Goal: Task Accomplishment & Management: Manage account settings

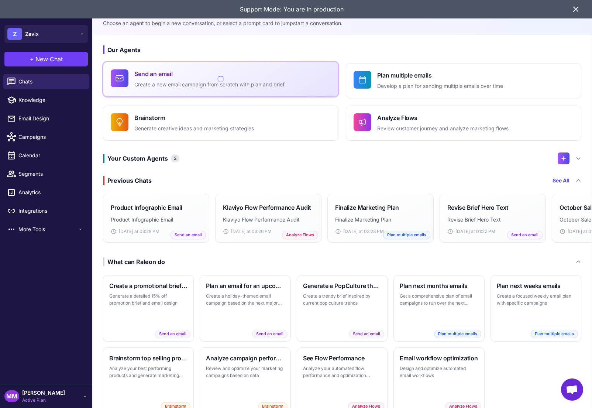
click at [146, 77] on h4 "Send an email" at bounding box center [209, 73] width 150 height 9
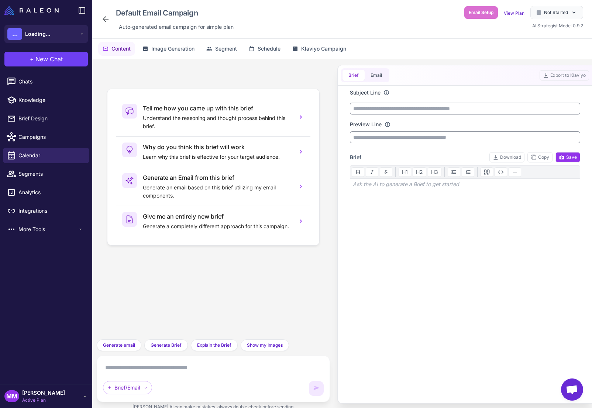
click at [141, 368] on textarea at bounding box center [213, 368] width 221 height 12
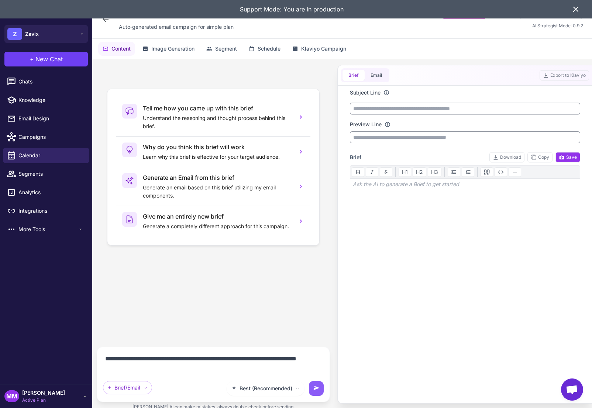
type textarea "**********"
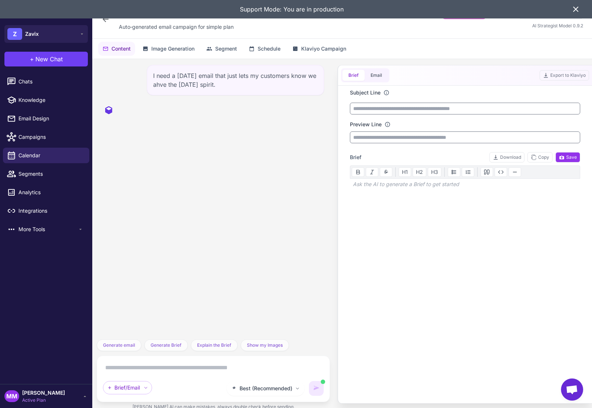
click at [575, 7] on icon at bounding box center [575, 9] width 9 height 9
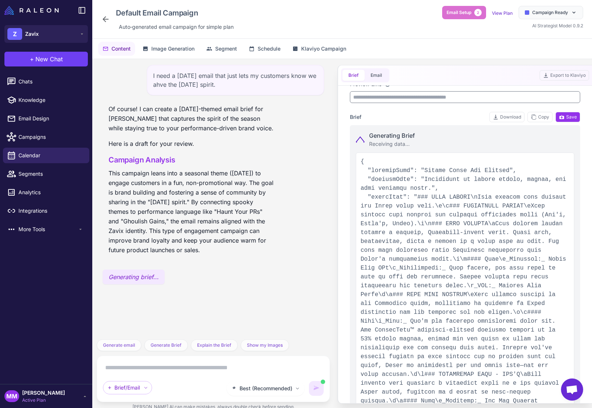
scroll to position [47, 0]
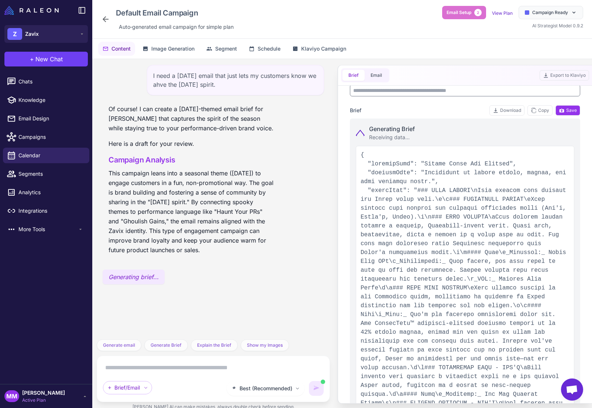
type input "**********"
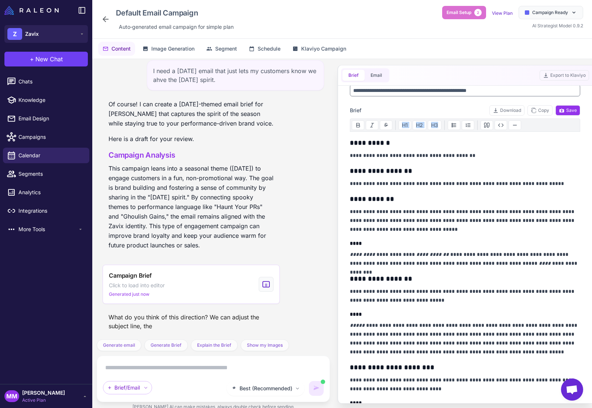
drag, startPoint x: 426, startPoint y: 172, endPoint x: 504, endPoint y: 170, distance: 78.6
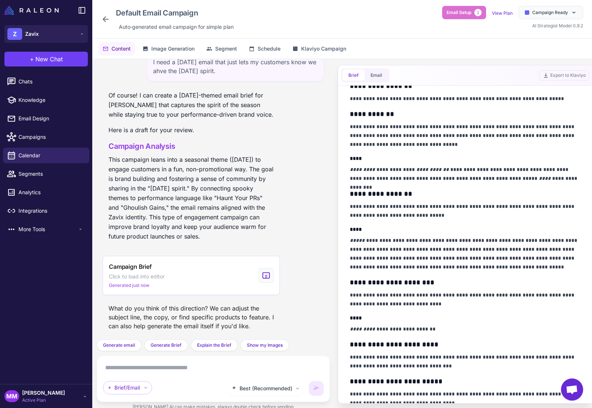
scroll to position [0, 0]
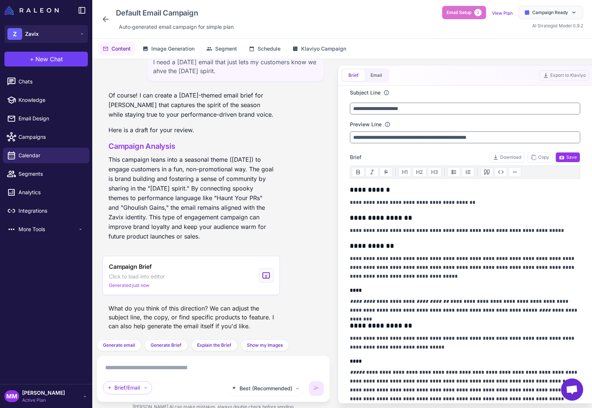
click at [124, 332] on div "What do you think of this direction? We can adjust the subject line, the copy, …" at bounding box center [191, 317] width 177 height 32
click at [120, 341] on button "Generate email" at bounding box center [119, 345] width 45 height 12
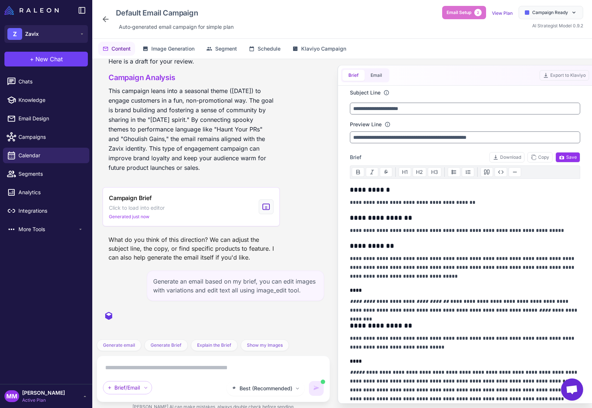
click at [251, 372] on textarea at bounding box center [213, 368] width 221 height 12
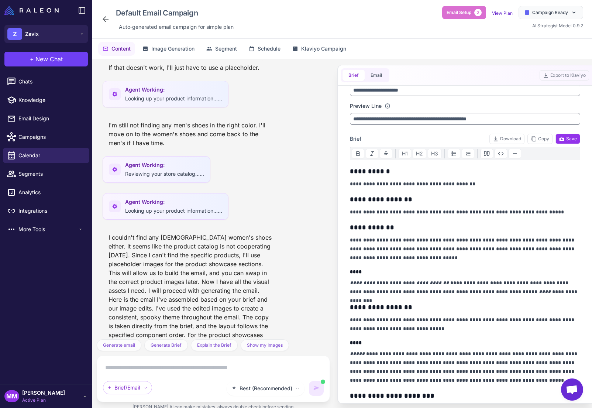
scroll to position [0, 0]
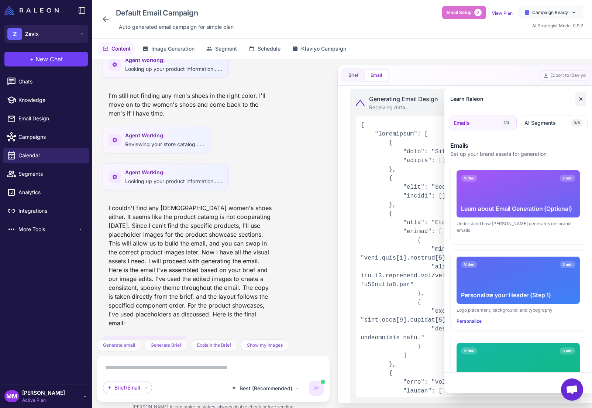
click at [581, 99] on button "✕" at bounding box center [580, 99] width 11 height 15
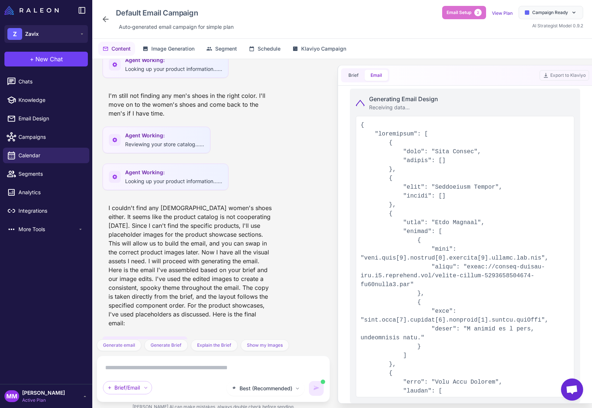
click at [208, 249] on div "I couldn't find any black women's shoes either. It seems like the product catal…" at bounding box center [191, 265] width 177 height 130
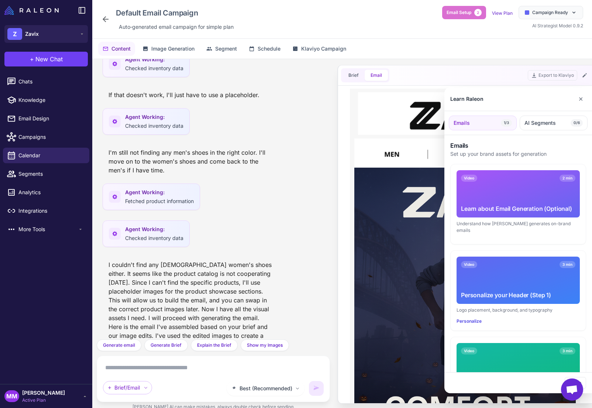
scroll to position [1775, 0]
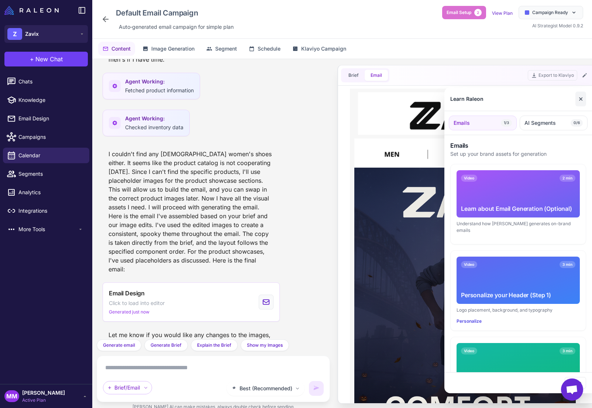
click at [582, 100] on button "✕" at bounding box center [580, 99] width 11 height 15
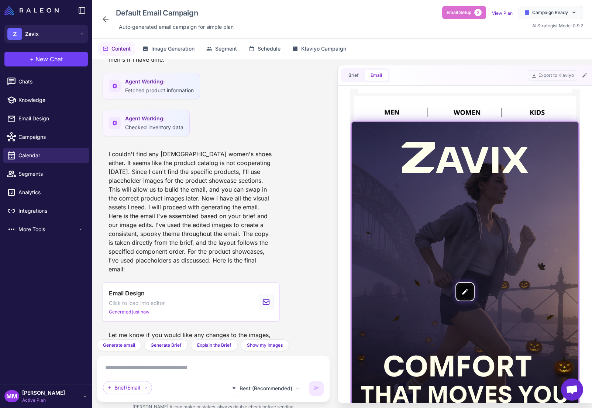
scroll to position [0, 0]
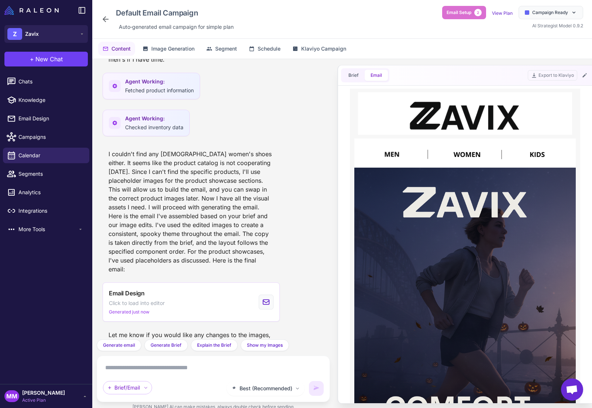
click at [175, 197] on div "I couldn't find any black women's shoes either. It seems like the product catal…" at bounding box center [191, 212] width 177 height 130
click at [187, 209] on div "I couldn't find any black women's shoes either. It seems like the product catal…" at bounding box center [191, 212] width 177 height 130
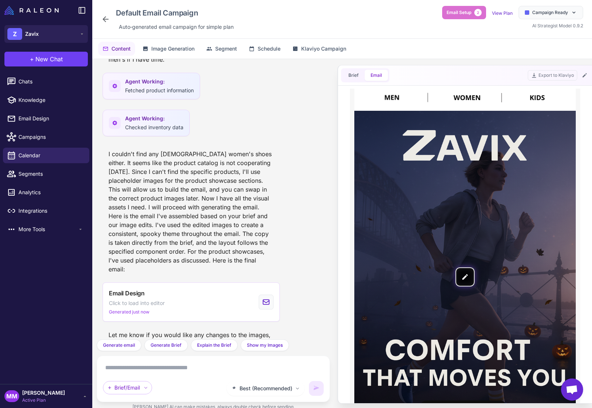
scroll to position [64, 0]
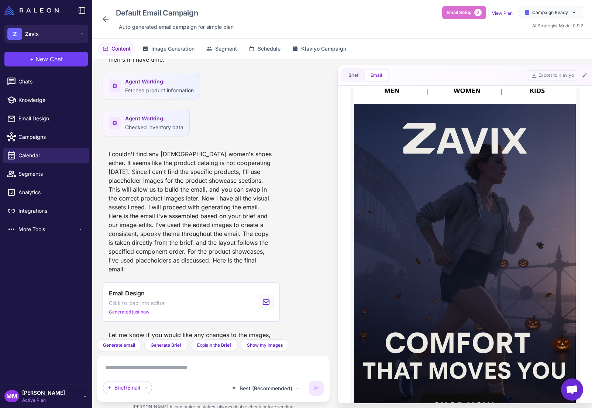
click at [200, 201] on div "I couldn't find any black women's shoes either. It seems like the product catal…" at bounding box center [191, 212] width 177 height 130
click at [191, 203] on div "I couldn't find any black women's shoes either. It seems like the product catal…" at bounding box center [191, 212] width 177 height 130
click at [47, 59] on span "New Chat" at bounding box center [48, 59] width 27 height 9
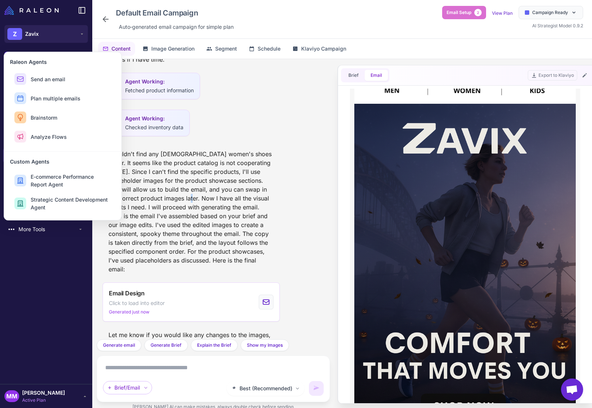
click at [171, 183] on div "I couldn't find any black women's shoes either. It seems like the product catal…" at bounding box center [191, 212] width 177 height 130
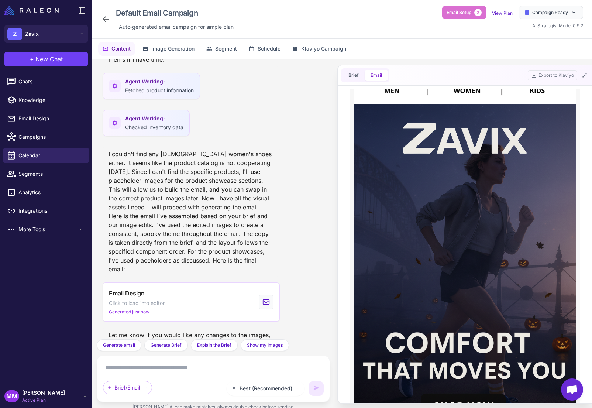
click at [183, 191] on div "I couldn't find any black women's shoes either. It seems like the product catal…" at bounding box center [191, 212] width 177 height 130
click at [178, 190] on div "I couldn't find any black women's shoes either. It seems like the product catal…" at bounding box center [191, 212] width 177 height 130
click at [51, 59] on span "New Chat" at bounding box center [48, 59] width 27 height 9
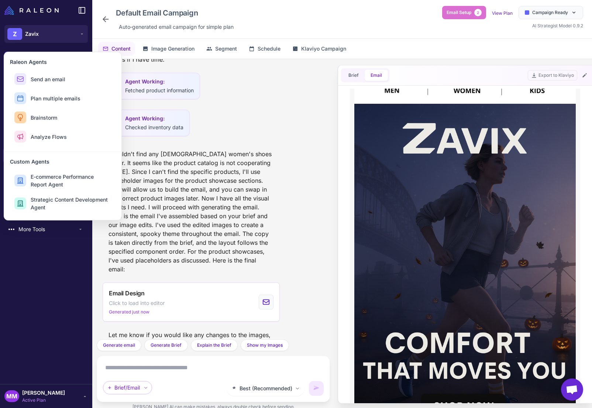
click at [46, 396] on span "Mary Marketer" at bounding box center [43, 393] width 43 height 8
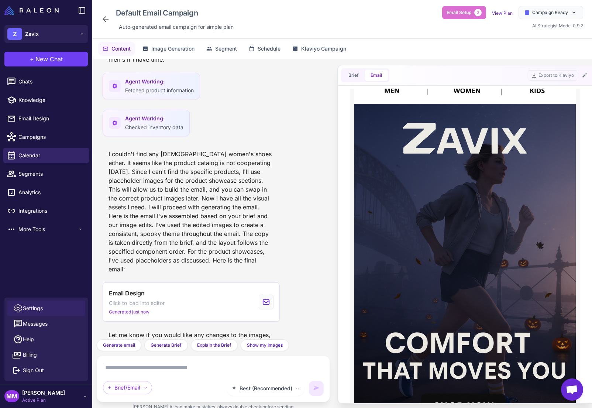
click at [40, 304] on span "Settings" at bounding box center [33, 308] width 20 height 8
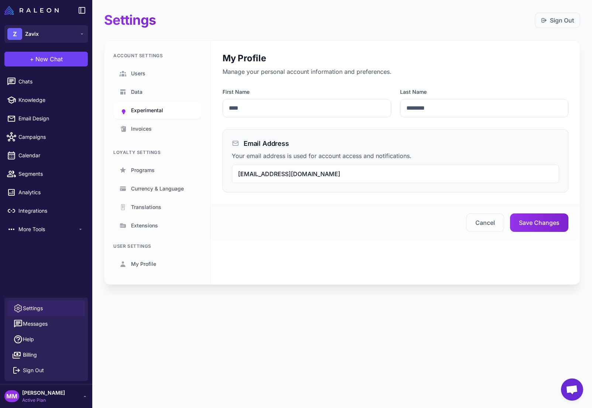
click at [141, 107] on span "Experimental" at bounding box center [147, 110] width 32 height 8
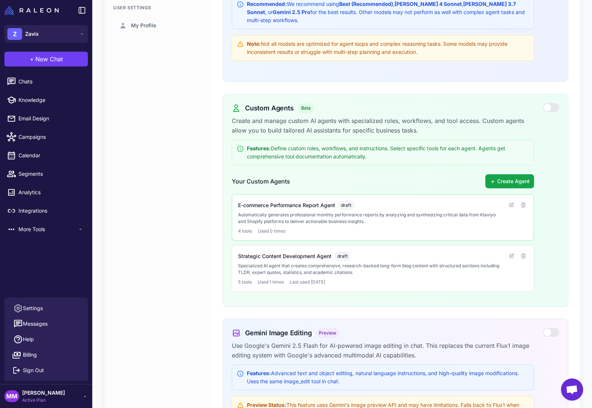
scroll to position [240, 0]
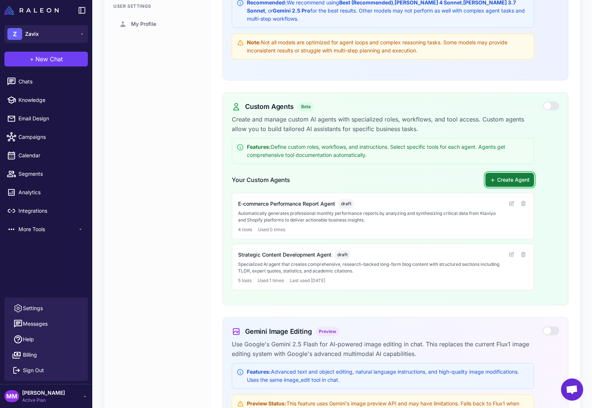
click at [508, 173] on button "Create Agent" at bounding box center [509, 180] width 49 height 14
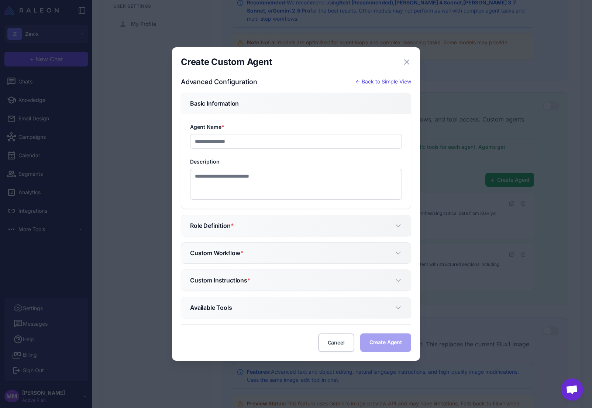
click at [386, 77] on div "Advanced Configuration ← Back to Simple View" at bounding box center [296, 82] width 230 height 10
click at [382, 75] on div "Create Custom Agent Close Advanced Configuration ← Back to Simple View Basic In…" at bounding box center [296, 204] width 230 height 296
drag, startPoint x: 380, startPoint y: 81, endPoint x: 343, endPoint y: 94, distance: 39.9
click at [380, 82] on button "← Back to Simple View" at bounding box center [383, 81] width 56 height 8
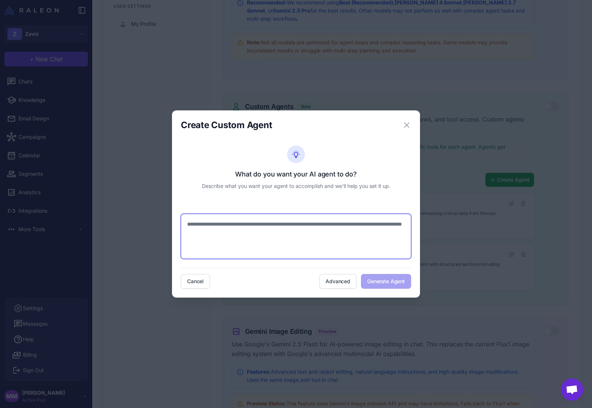
click at [217, 230] on textarea at bounding box center [296, 236] width 230 height 45
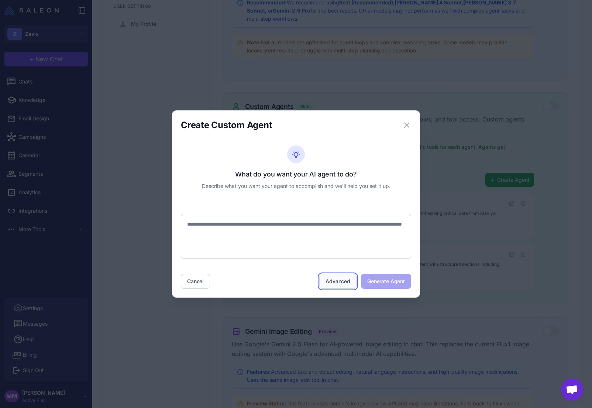
click at [342, 283] on button "Advanced" at bounding box center [337, 281] width 37 height 15
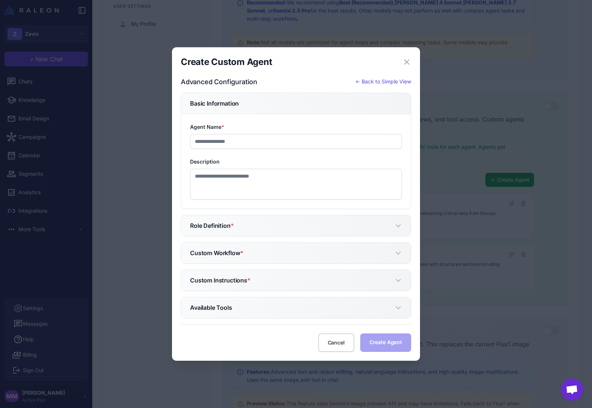
click at [392, 72] on div "Create Custom Agent Close Advanced Configuration ← Back to Simple View Basic In…" at bounding box center [296, 204] width 230 height 296
click at [405, 63] on icon "button" at bounding box center [406, 62] width 4 height 4
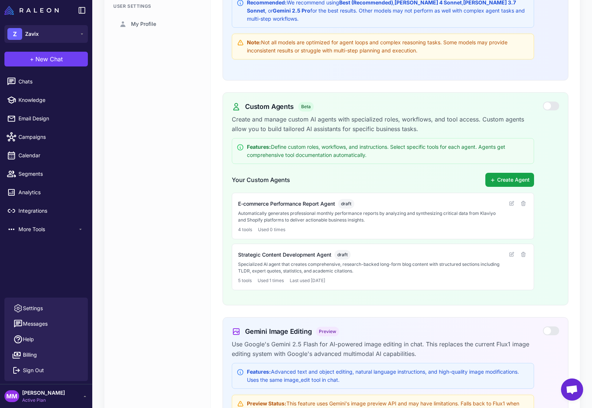
click at [167, 124] on div "Account Settings Users Data Experimental Invoices Loyalty Settings Programs Cur…" at bounding box center [157, 193] width 106 height 785
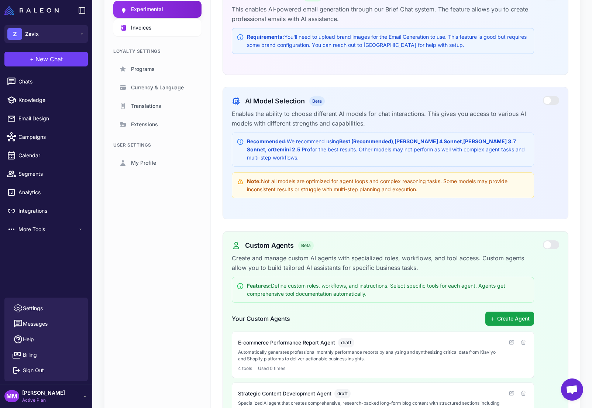
scroll to position [0, 0]
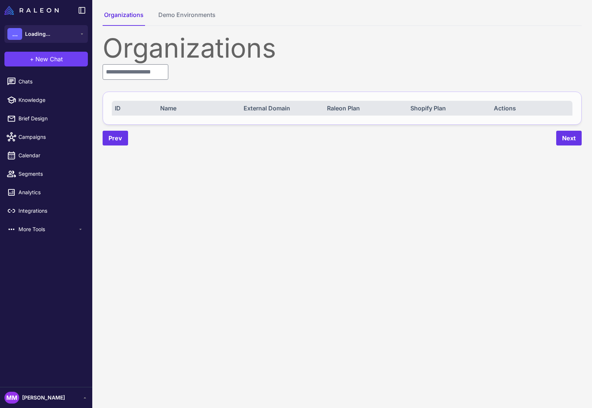
click at [50, 400] on span "[PERSON_NAME]" at bounding box center [43, 397] width 43 height 8
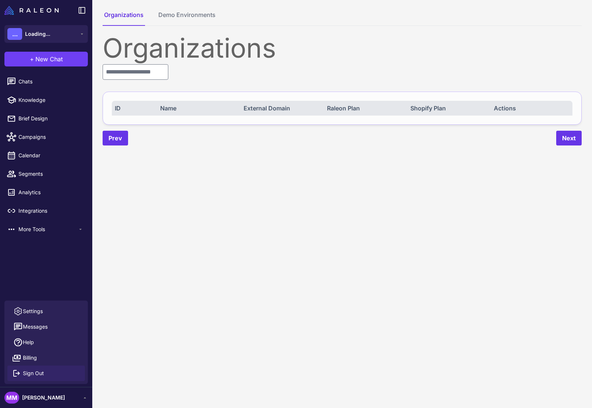
click at [34, 373] on span "Sign Out" at bounding box center [33, 373] width 21 height 8
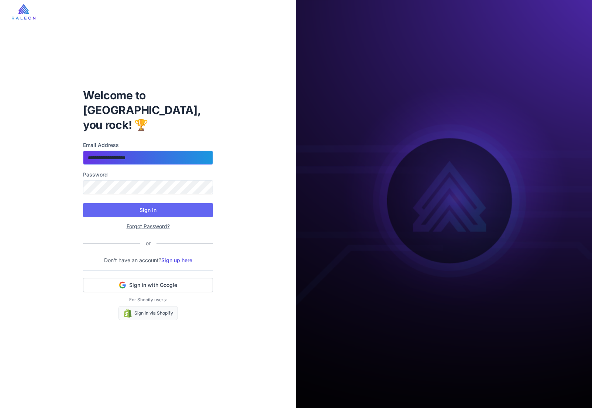
drag, startPoint x: 151, startPoint y: 146, endPoint x: 179, endPoint y: 150, distance: 28.7
click at [151, 151] on input "**********" at bounding box center [148, 158] width 130 height 14
type input "**********"
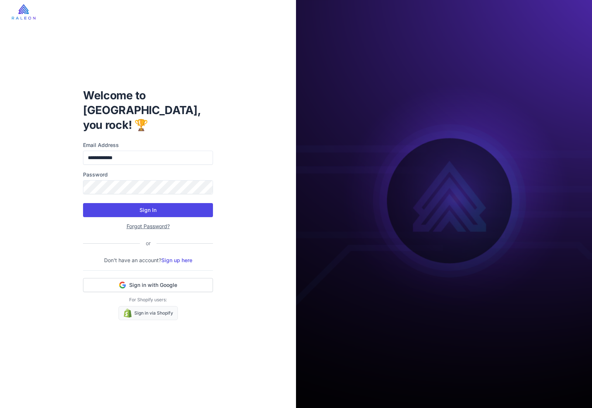
click at [155, 203] on button "Sign In" at bounding box center [148, 210] width 130 height 14
